Goal: Task Accomplishment & Management: Use online tool/utility

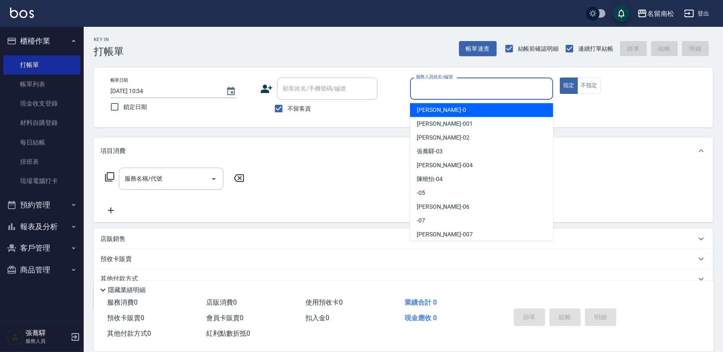
click at [490, 85] on input "服務人員姓名/編號" at bounding box center [482, 88] width 136 height 15
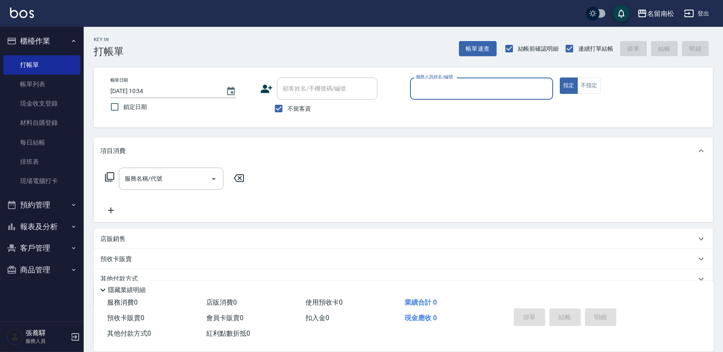
click at [489, 86] on input "服務人員姓名/編號" at bounding box center [482, 88] width 136 height 15
click at [590, 86] on button "不指定" at bounding box center [589, 85] width 23 height 16
click at [444, 93] on input "服務人員姓名/編號" at bounding box center [482, 88] width 136 height 15
type input "401"
click at [578, 77] on button "不指定" at bounding box center [589, 85] width 23 height 16
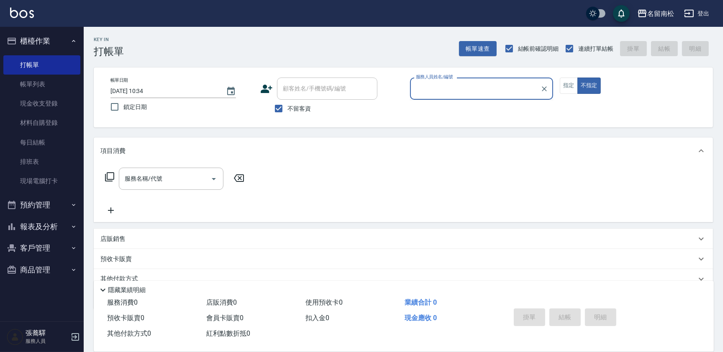
type button "false"
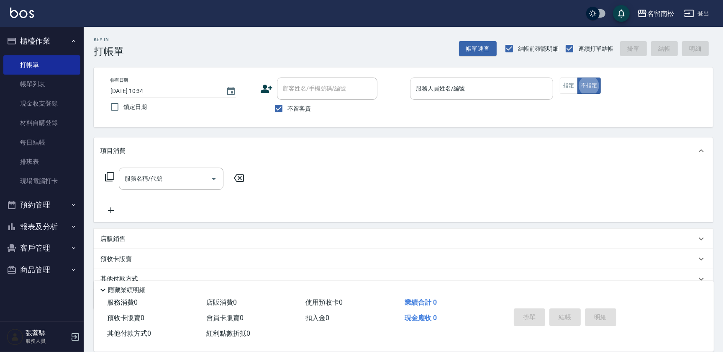
click at [511, 89] on input "服務人員姓名/編號" at bounding box center [482, 88] width 136 height 15
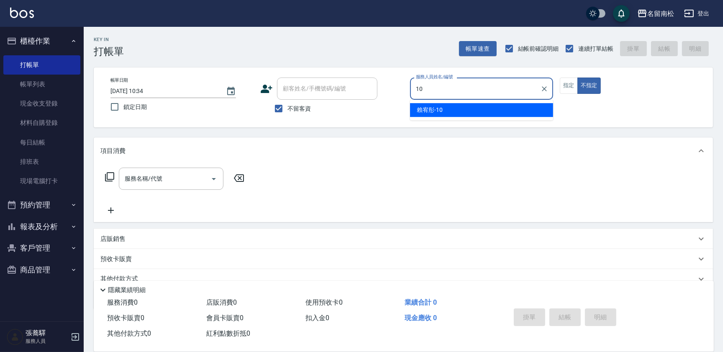
click at [512, 108] on div "[PERSON_NAME]-10" at bounding box center [481, 110] width 143 height 14
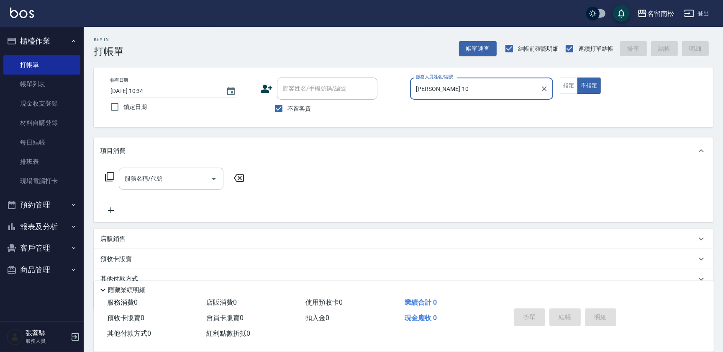
type input "[PERSON_NAME]-10"
click at [169, 180] on input "服務名稱/代號" at bounding box center [165, 178] width 85 height 15
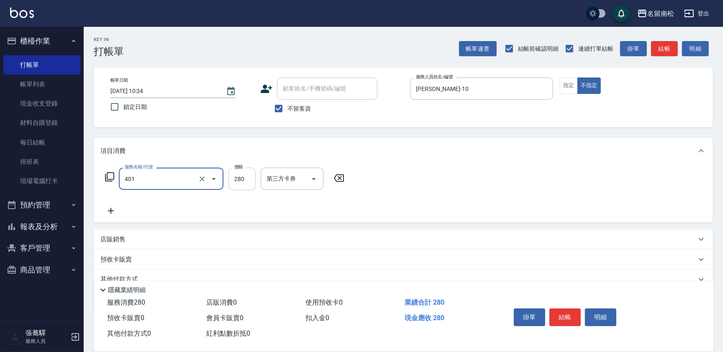
type input "剪髮(280)(401)"
click at [244, 174] on input "280" at bounding box center [242, 178] width 27 height 23
click at [239, 173] on input "3380" at bounding box center [242, 178] width 27 height 23
type input "380"
click at [565, 314] on button "結帳" at bounding box center [565, 317] width 31 height 18
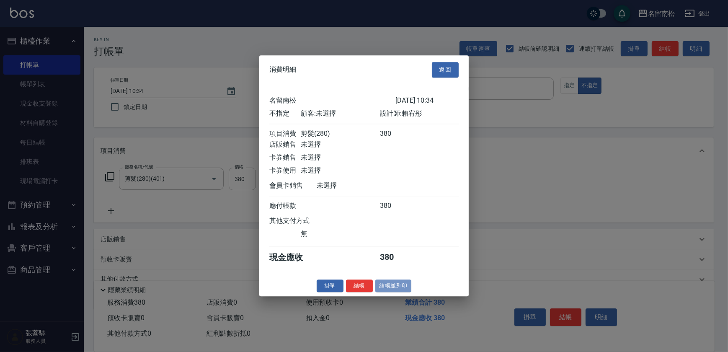
drag, startPoint x: 381, startPoint y: 294, endPoint x: 381, endPoint y: 273, distance: 21.4
click at [381, 292] on button "結帳並列印" at bounding box center [393, 285] width 36 height 13
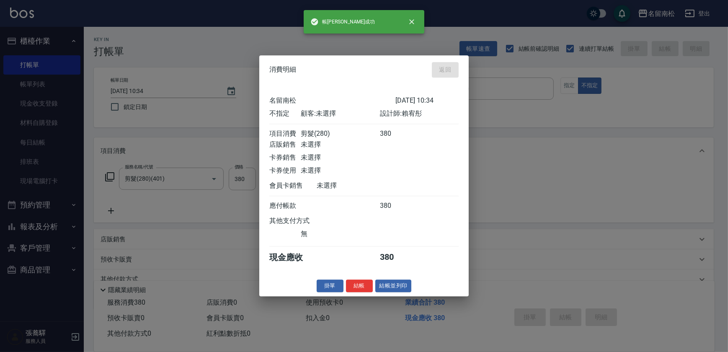
type input "[DATE] 15:43"
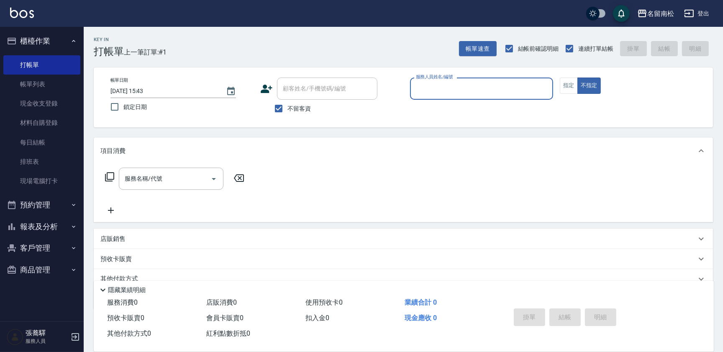
click at [474, 98] on div "服務人員姓名/編號" at bounding box center [481, 88] width 143 height 22
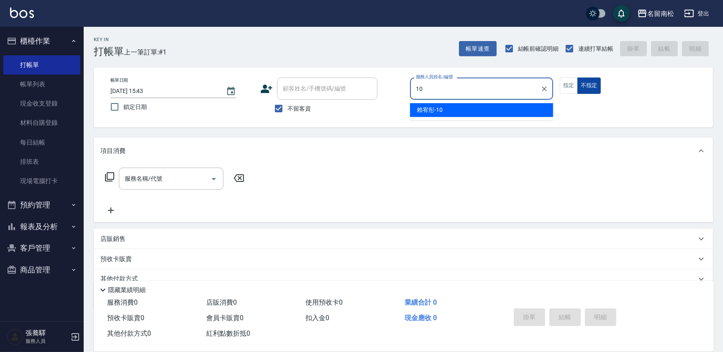
drag, startPoint x: 481, startPoint y: 112, endPoint x: 579, endPoint y: 82, distance: 101.6
click at [485, 109] on div "[PERSON_NAME]-10" at bounding box center [481, 110] width 143 height 14
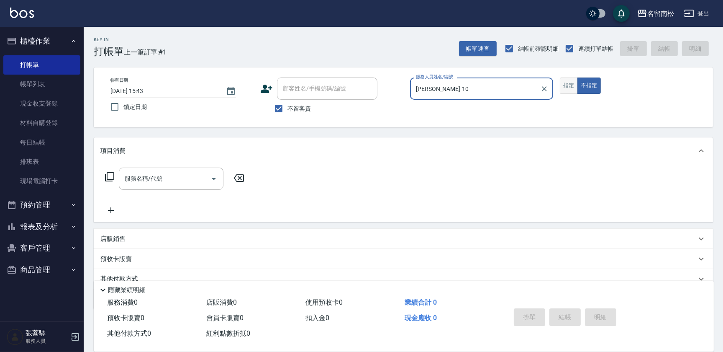
type input "[PERSON_NAME]-10"
click at [561, 85] on button "指定" at bounding box center [569, 85] width 18 height 16
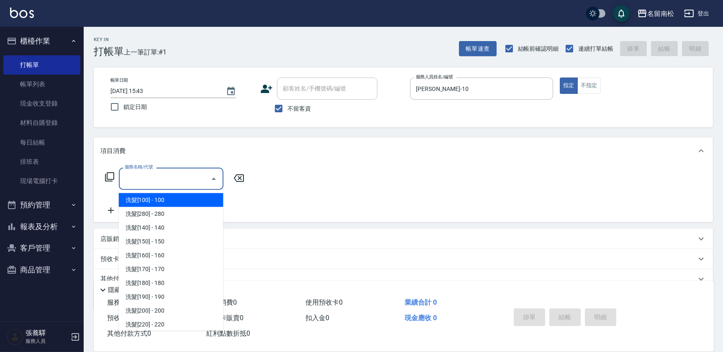
click at [184, 183] on input "服務名稱/代號" at bounding box center [165, 178] width 85 height 15
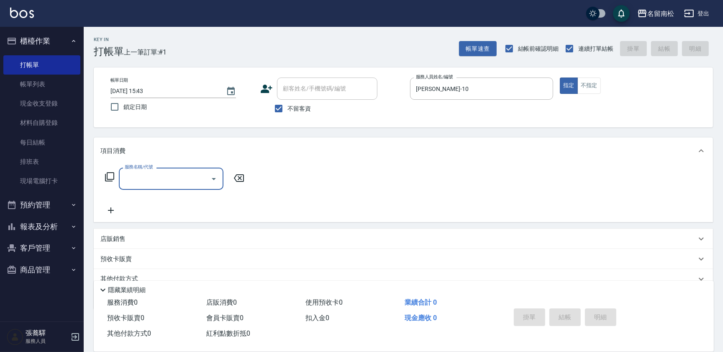
click at [183, 182] on input "服務名稱/代號" at bounding box center [165, 178] width 85 height 15
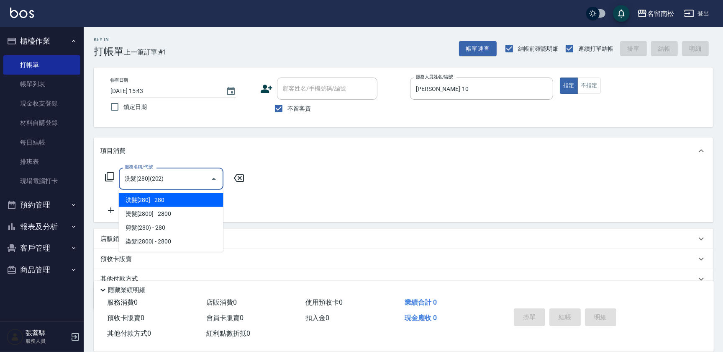
type input "洗髮[280](202)"
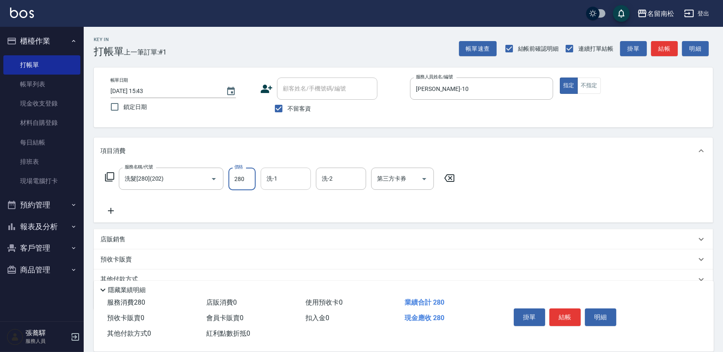
click at [296, 178] on input "洗-1" at bounding box center [286, 178] width 43 height 15
click at [285, 198] on span "[PERSON_NAME]-10" at bounding box center [281, 200] width 26 height 9
type input "[PERSON_NAME]-10"
click at [564, 314] on button "結帳" at bounding box center [565, 317] width 31 height 18
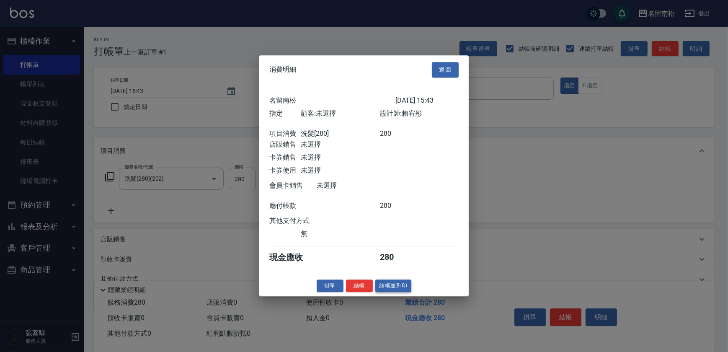
click at [397, 291] on button "結帳並列印" at bounding box center [393, 285] width 36 height 13
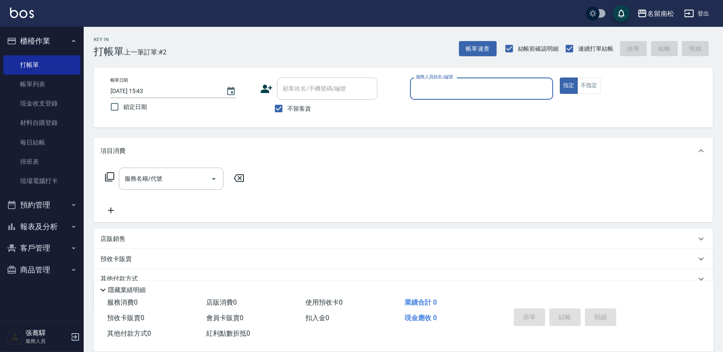
click at [440, 91] on div "服務人員姓名/編號 服務人員姓名/編號" at bounding box center [481, 88] width 143 height 22
click at [453, 105] on div "[PERSON_NAME]-10" at bounding box center [481, 110] width 143 height 14
type input "[PERSON_NAME]-10"
drag, startPoint x: 590, startPoint y: 81, endPoint x: 599, endPoint y: 112, distance: 32.2
click at [593, 80] on button "不指定" at bounding box center [589, 85] width 23 height 16
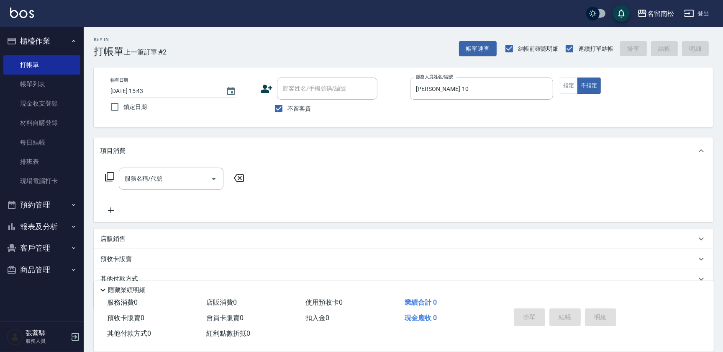
click at [140, 178] on input "服務名稱/代號" at bounding box center [165, 178] width 85 height 15
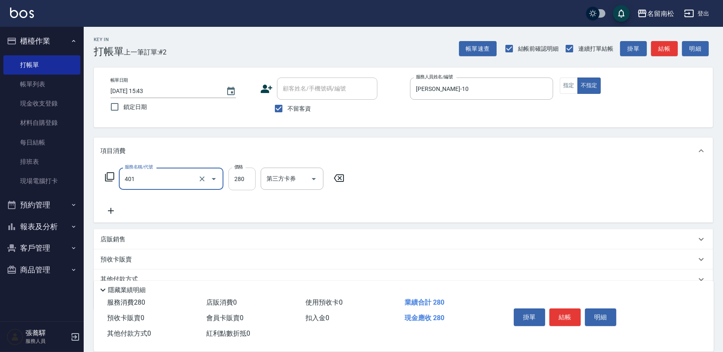
type input "剪髮(280)(401)"
click at [249, 174] on input "280" at bounding box center [242, 178] width 27 height 23
click at [236, 176] on input "1100" at bounding box center [242, 178] width 27 height 23
type input "100"
click at [561, 316] on button "結帳" at bounding box center [565, 317] width 31 height 18
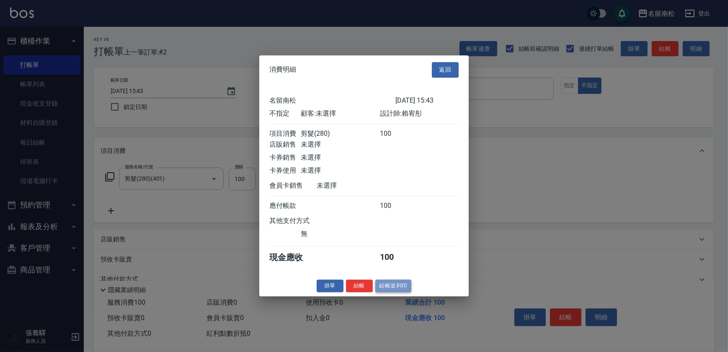
click at [392, 288] on button "結帳並列印" at bounding box center [393, 285] width 36 height 13
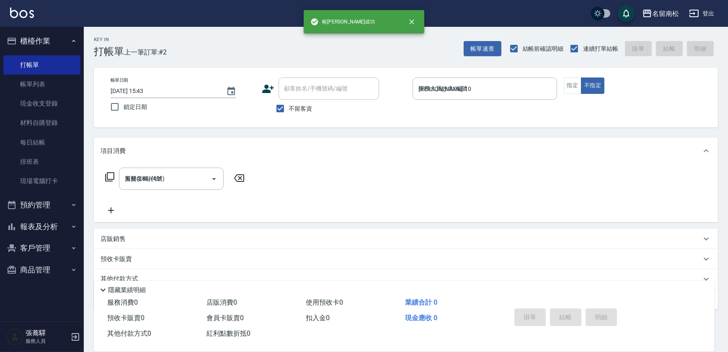
type input "[DATE] 15:44"
